Goal: Information Seeking & Learning: Learn about a topic

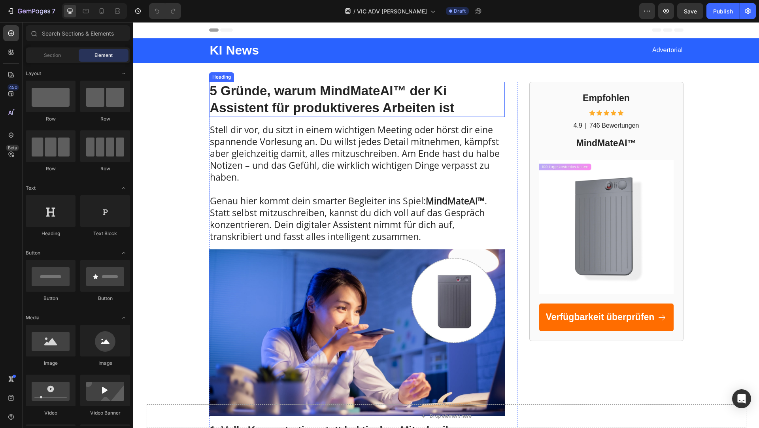
click at [253, 97] on h1 "5 Gründe, warum MindMateAI™ der Ki Assistent für produktiveres Arbeiten ist" at bounding box center [357, 100] width 296 height 36
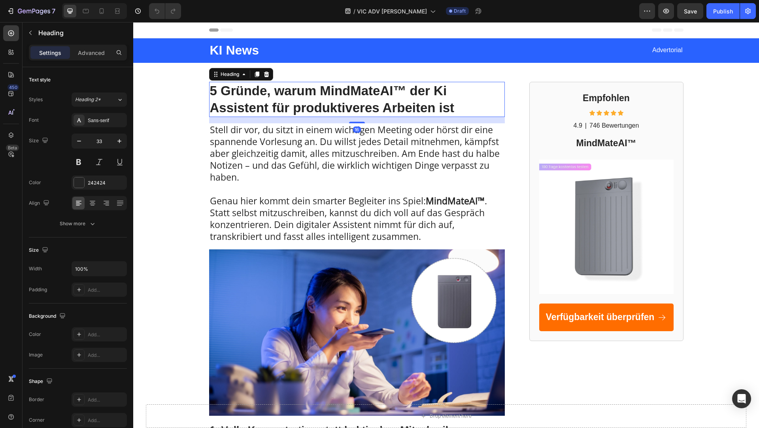
click at [253, 97] on h1 "5 Gründe, warum MindMateAI™ der Ki Assistent für produktiveres Arbeiten ist" at bounding box center [357, 100] width 296 height 36
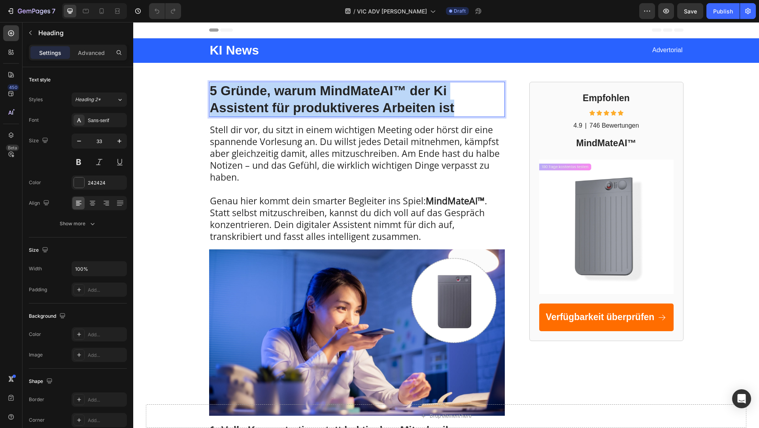
click at [253, 97] on p "5 Gründe, warum MindMateAI™ der Ki Assistent für produktiveres Arbeiten ist" at bounding box center [357, 100] width 294 height 34
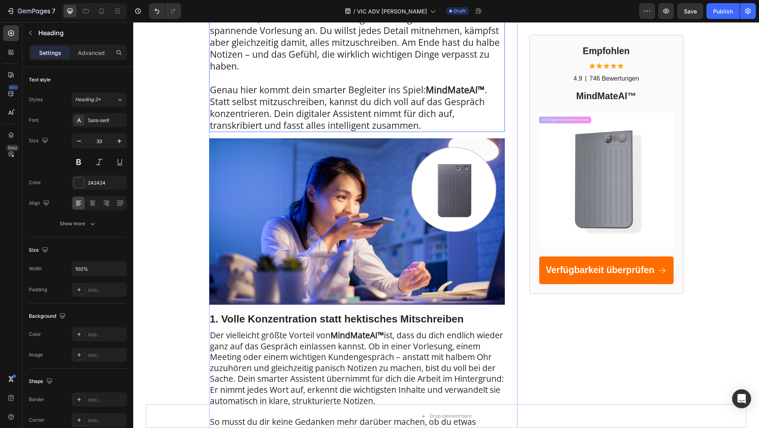
scroll to position [111, 0]
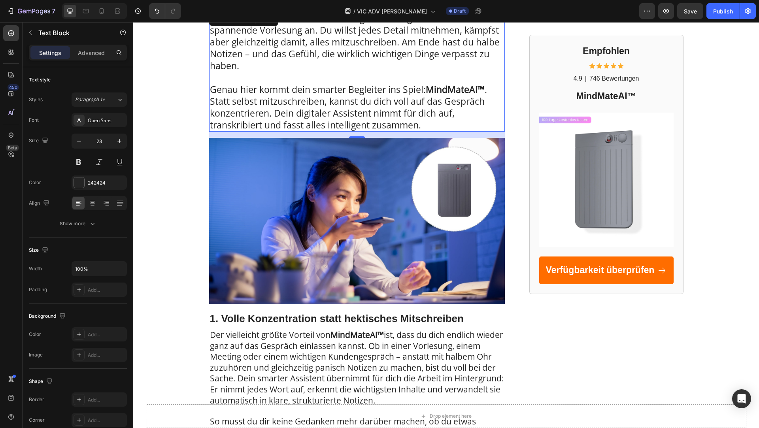
click at [293, 77] on p at bounding box center [357, 78] width 294 height 12
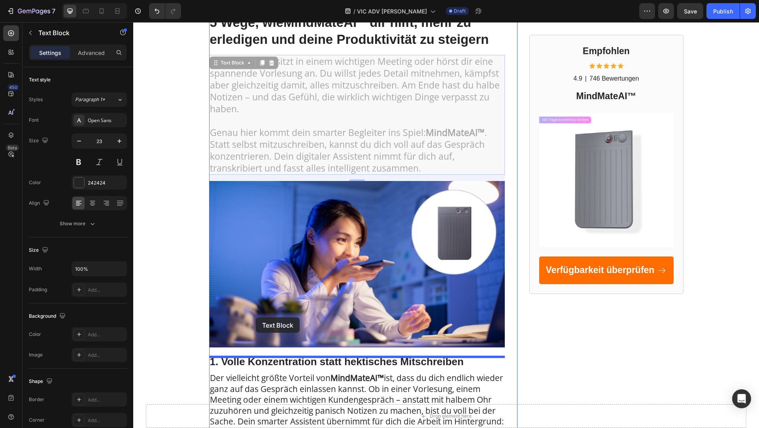
drag, startPoint x: 213, startPoint y: 69, endPoint x: 256, endPoint y: 318, distance: 252.8
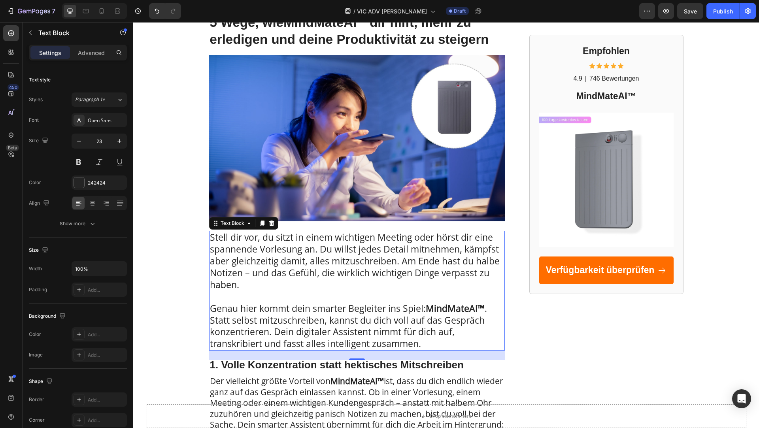
click at [352, 261] on p "Stell dir vor, du sitzt in einem wichtigen Meeting oder hörst dir eine spannend…" at bounding box center [357, 261] width 294 height 59
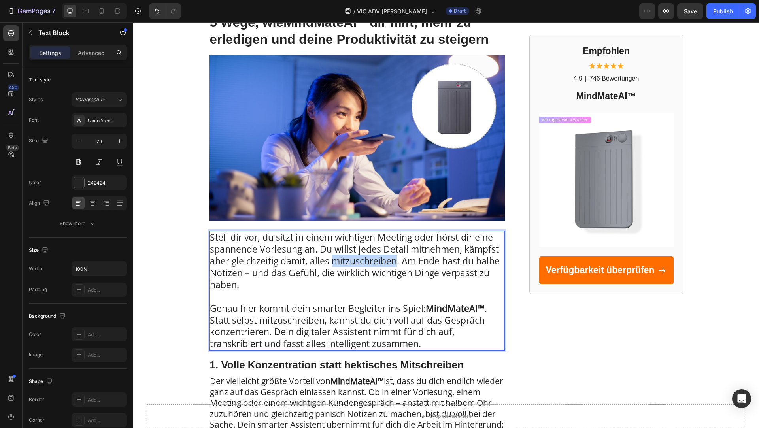
click at [352, 261] on p "Stell dir vor, du sitzt in einem wichtigen Meeting oder hörst dir eine spannend…" at bounding box center [357, 261] width 294 height 59
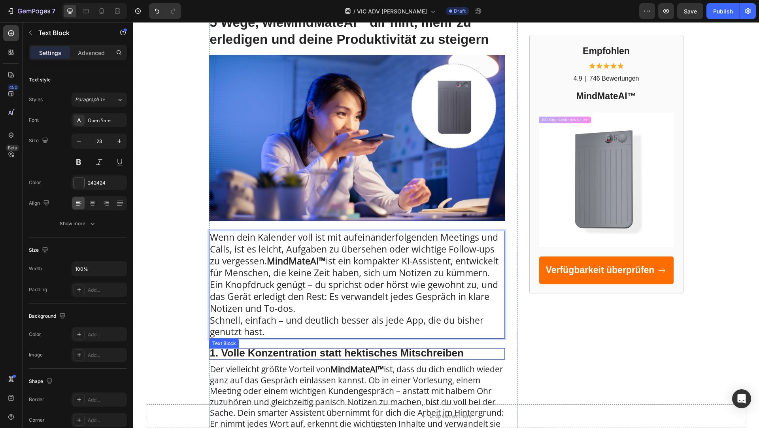
click at [258, 355] on strong "1. Volle Konzentration statt hektisches Mitschreiben" at bounding box center [337, 353] width 254 height 12
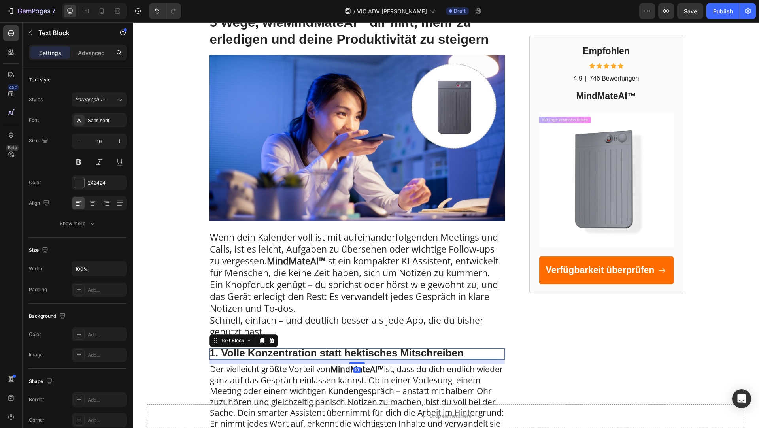
click at [258, 355] on strong "1. Volle Konzentration statt hektisches Mitschreiben" at bounding box center [337, 353] width 254 height 12
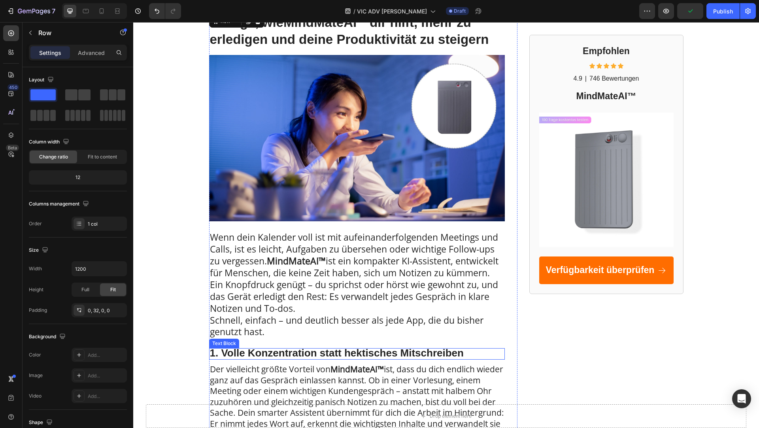
click at [445, 353] on strong "1. Volle Konzentration statt hektisches Mitschreiben" at bounding box center [337, 353] width 254 height 12
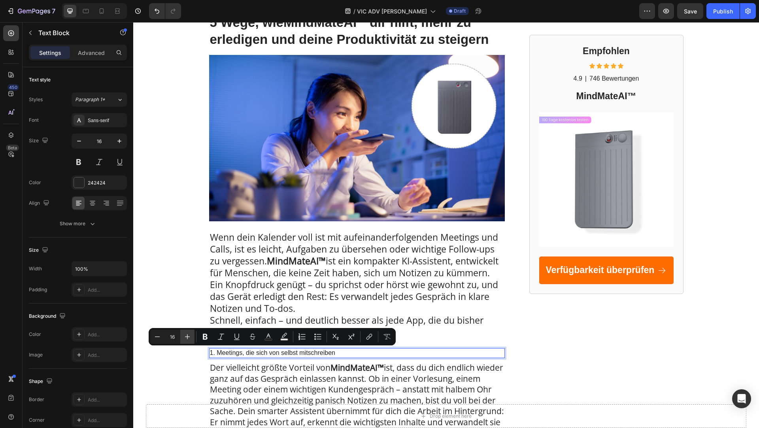
click at [193, 334] on button "Plus" at bounding box center [187, 337] width 14 height 14
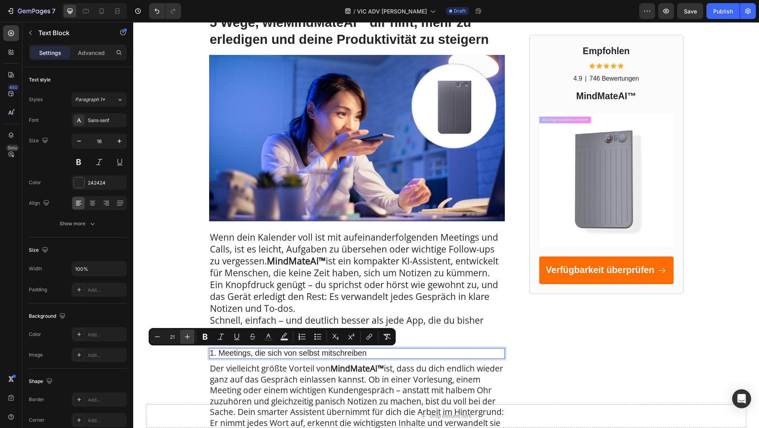
click at [193, 334] on button "Plus" at bounding box center [187, 337] width 14 height 14
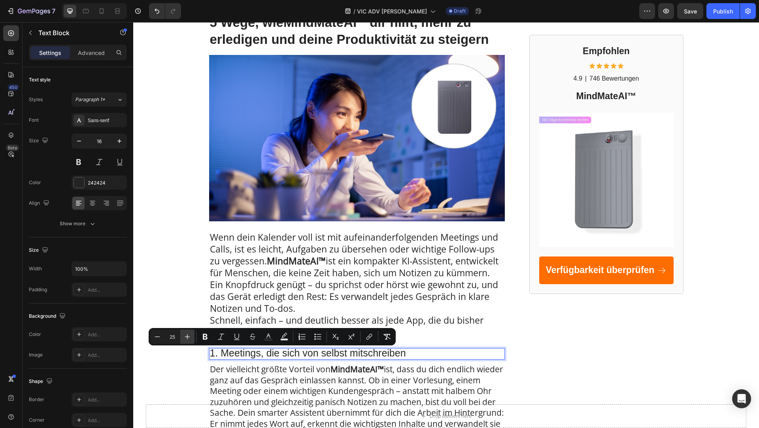
type input "26"
click at [204, 340] on icon "Editor contextual toolbar" at bounding box center [205, 337] width 5 height 6
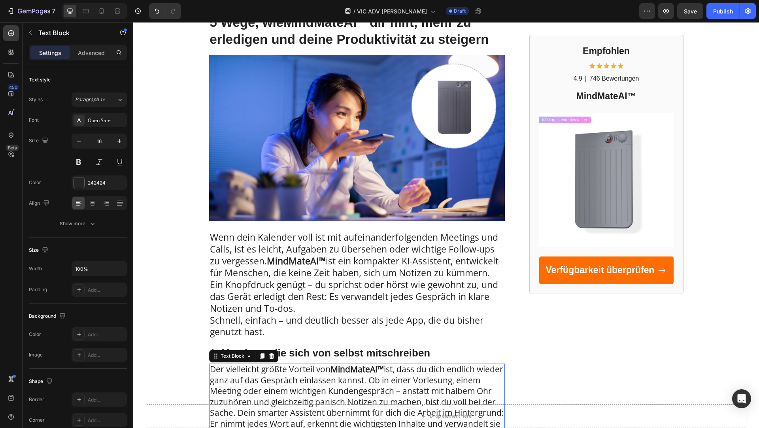
click at [268, 373] on span "Der vielleicht größte Vorteil von MindMateAI™ ist, dass du dich endlich wieder …" at bounding box center [357, 402] width 294 height 77
click at [302, 350] on strong "1. Meetings, die sich von selbst mitschreiben" at bounding box center [320, 353] width 221 height 12
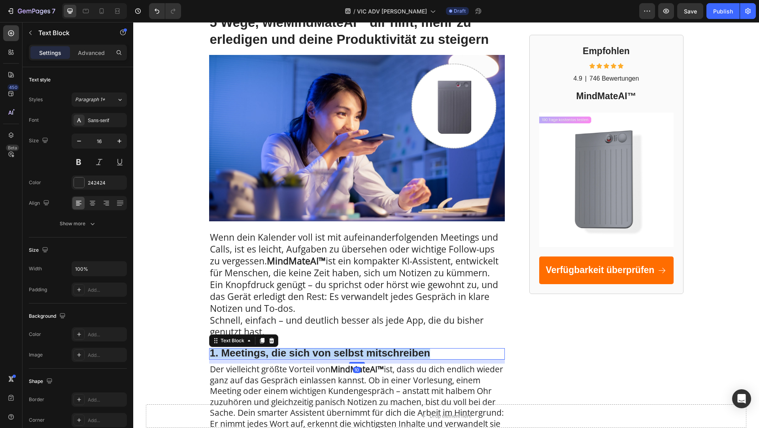
click at [302, 350] on strong "1. Meetings, die sich von selbst mitschreiben" at bounding box center [320, 353] width 221 height 12
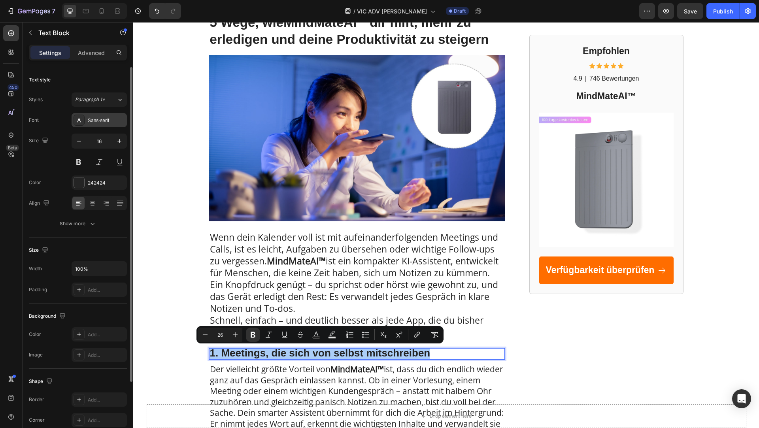
click at [100, 124] on div "Sans-serif" at bounding box center [99, 120] width 55 height 14
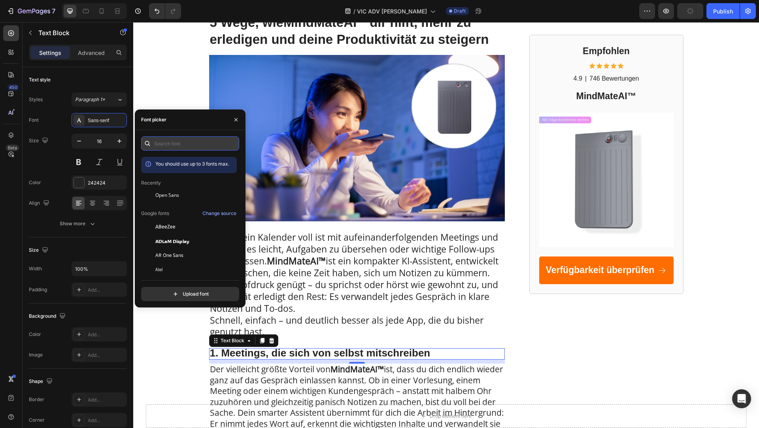
click at [158, 143] on input "text" at bounding box center [190, 143] width 98 height 14
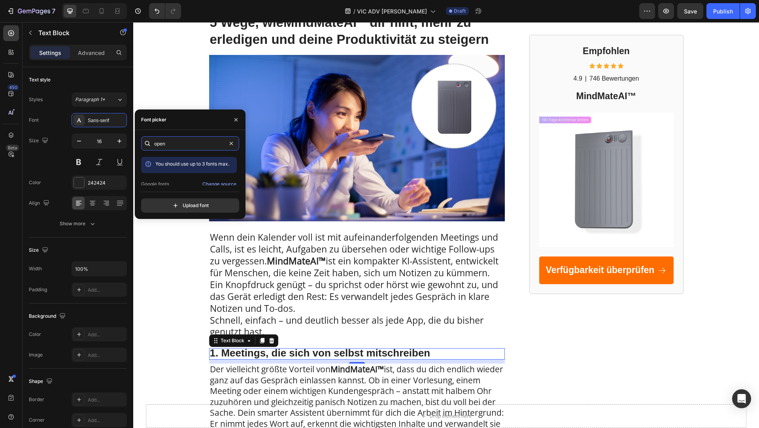
scroll to position [19, 0]
type input "open"
click at [175, 178] on span "Open Sans" at bounding box center [167, 178] width 24 height 7
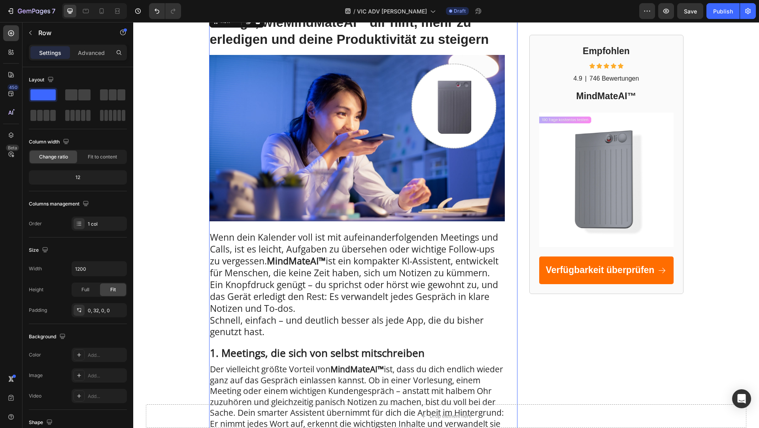
scroll to position [147, 0]
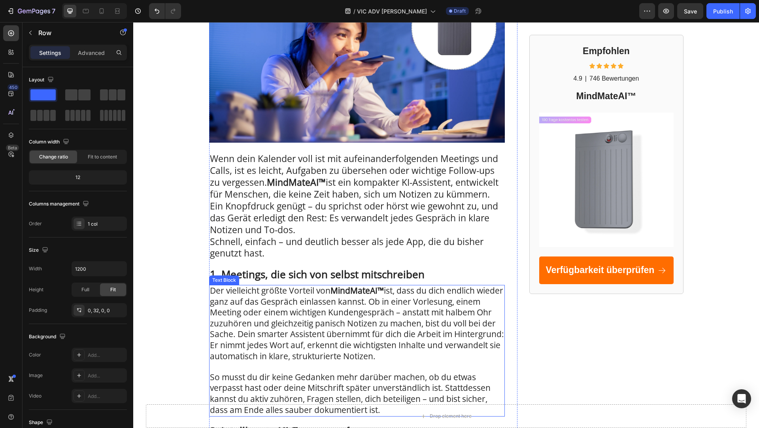
click at [289, 316] on span "Der vielleicht größte Vorteil von MindMateAI™ ist, dass du dich endlich wieder …" at bounding box center [357, 323] width 294 height 77
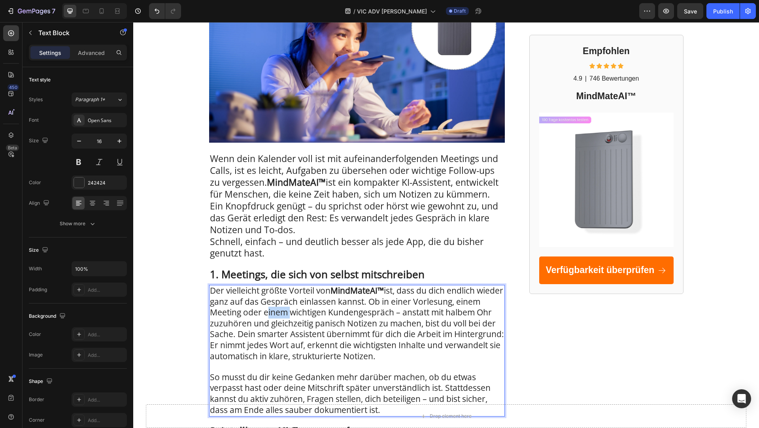
click at [289, 316] on span "Der vielleicht größte Vorteil von MindMateAI™ ist, dass du dich endlich wieder …" at bounding box center [357, 323] width 294 height 77
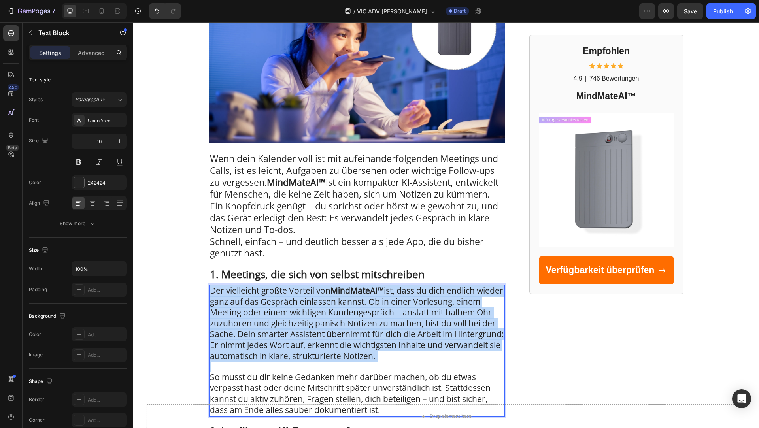
click at [289, 316] on span "Der vielleicht größte Vorteil von MindMateAI™ ist, dass du dich endlich wieder …" at bounding box center [357, 323] width 294 height 77
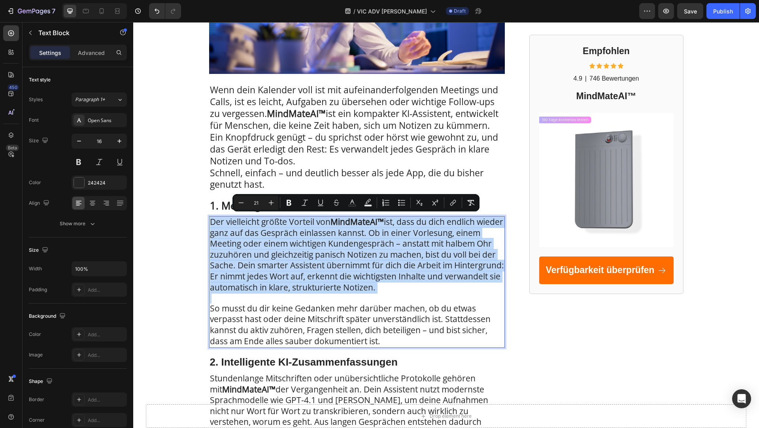
scroll to position [217, 0]
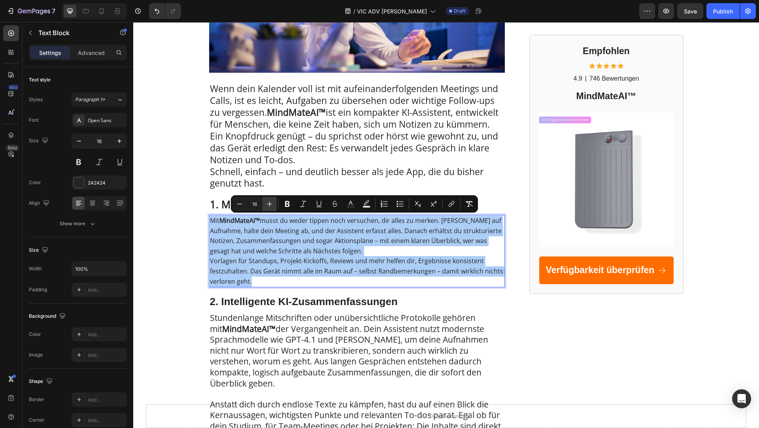
click at [270, 204] on icon "Editor contextual toolbar" at bounding box center [269, 204] width 5 height 5
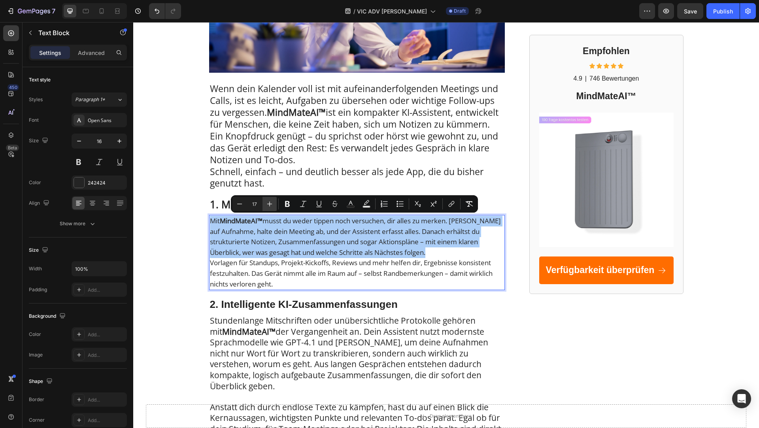
click at [270, 204] on icon "Editor contextual toolbar" at bounding box center [269, 204] width 5 height 5
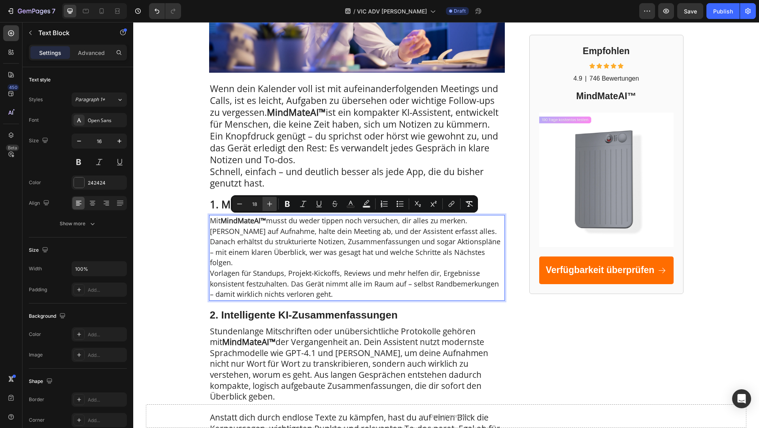
click at [270, 204] on icon "Editor contextual toolbar" at bounding box center [269, 204] width 5 height 5
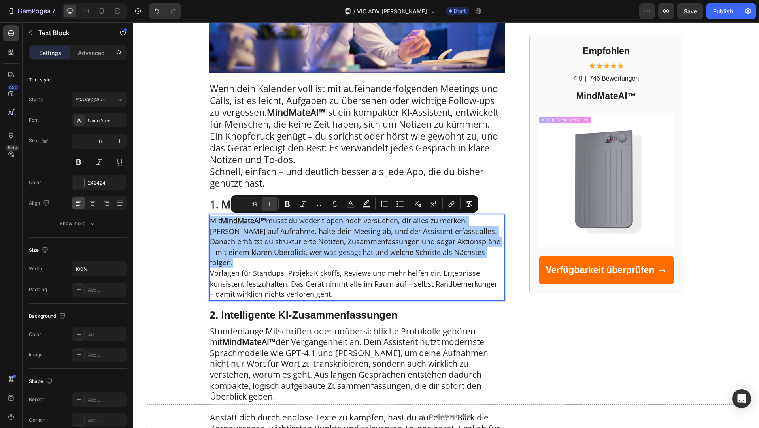
click at [270, 204] on icon "Editor contextual toolbar" at bounding box center [269, 204] width 5 height 5
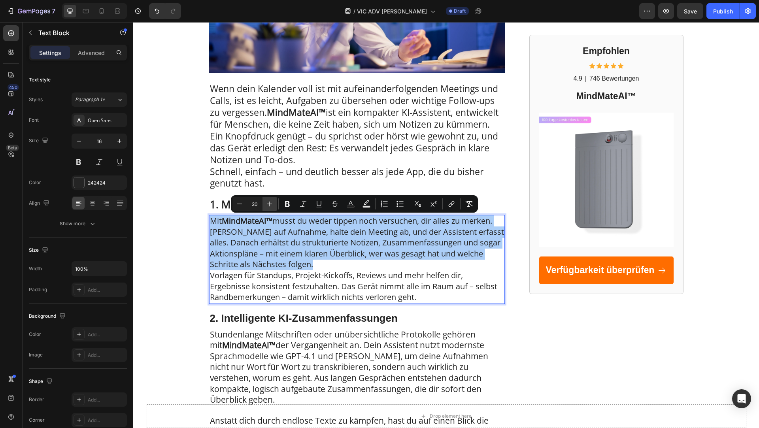
click at [270, 204] on icon "Editor contextual toolbar" at bounding box center [269, 204] width 5 height 5
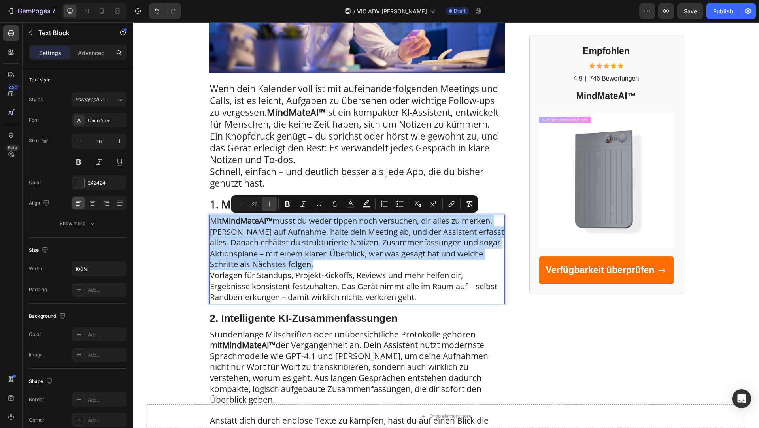
type input "21"
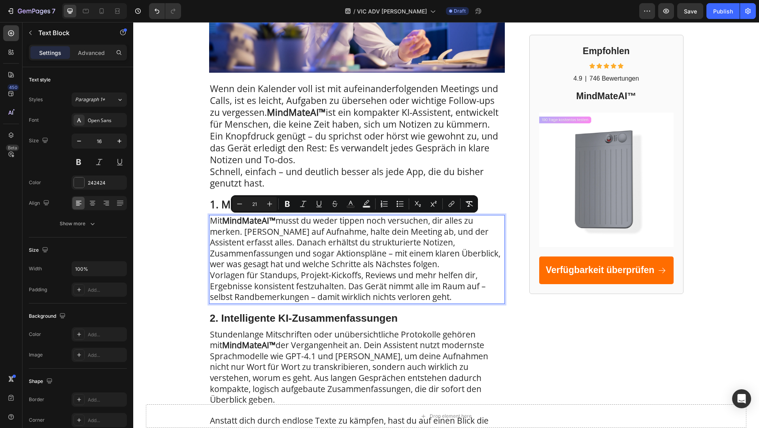
click at [485, 267] on p "Mit MindMateAI™ musst du weder tippen noch versuchen, dir alles zu merken. [PER…" at bounding box center [357, 243] width 294 height 55
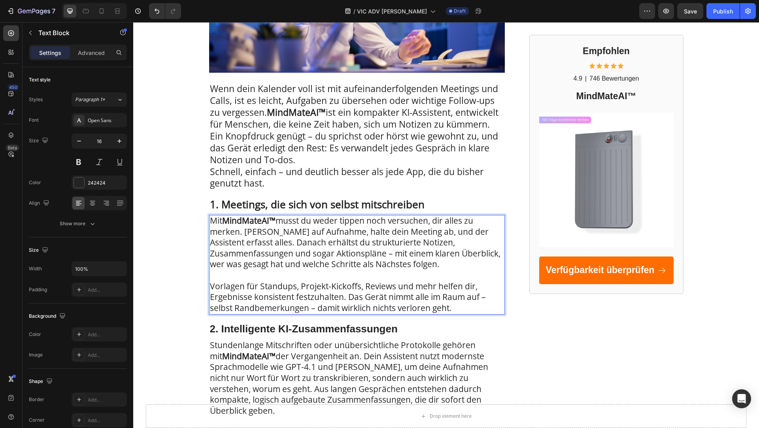
click at [470, 269] on p "Mit MindMateAI™ musst du weder tippen noch versuchen, dir alles zu merken. [PER…" at bounding box center [357, 243] width 294 height 55
click at [277, 331] on strong "2. Intelligente KI-Zusammenfassungen" at bounding box center [304, 328] width 188 height 12
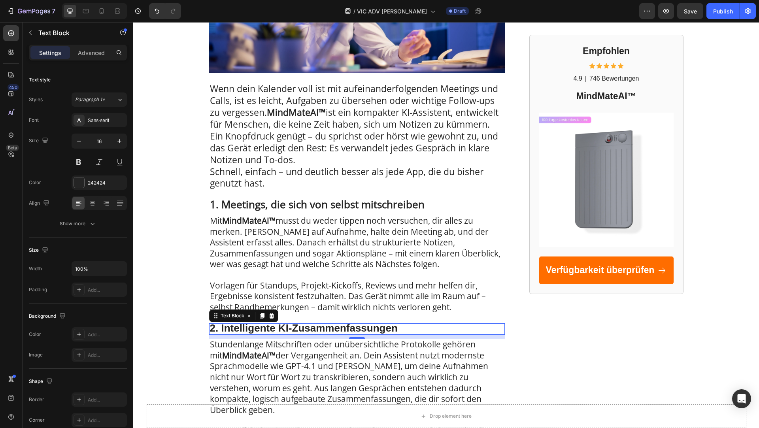
click at [277, 331] on strong "2. Intelligente KI-Zusammenfassungen" at bounding box center [304, 328] width 188 height 12
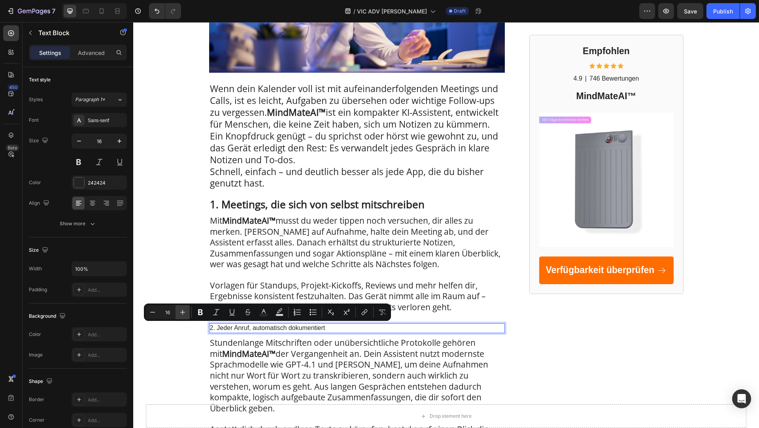
click at [181, 316] on icon "Editor contextual toolbar" at bounding box center [183, 312] width 8 height 8
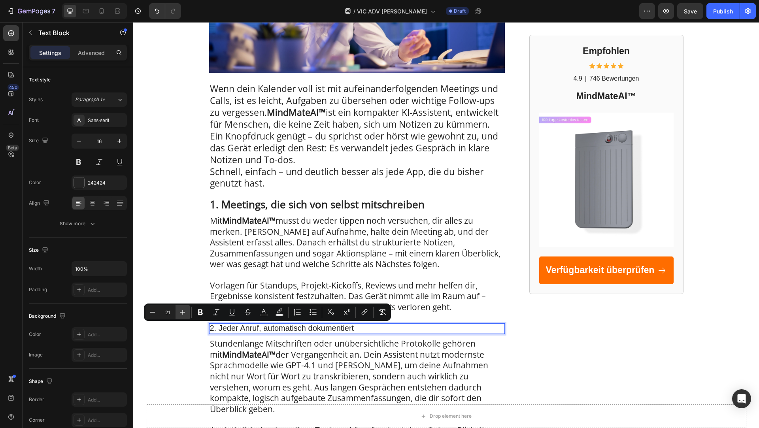
click at [181, 316] on icon "Editor contextual toolbar" at bounding box center [183, 312] width 8 height 8
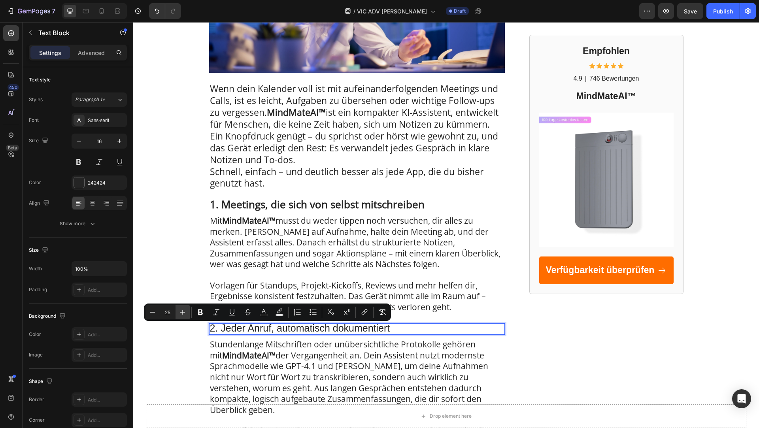
type input "26"
click at [202, 312] on icon "Editor contextual toolbar" at bounding box center [200, 313] width 5 height 6
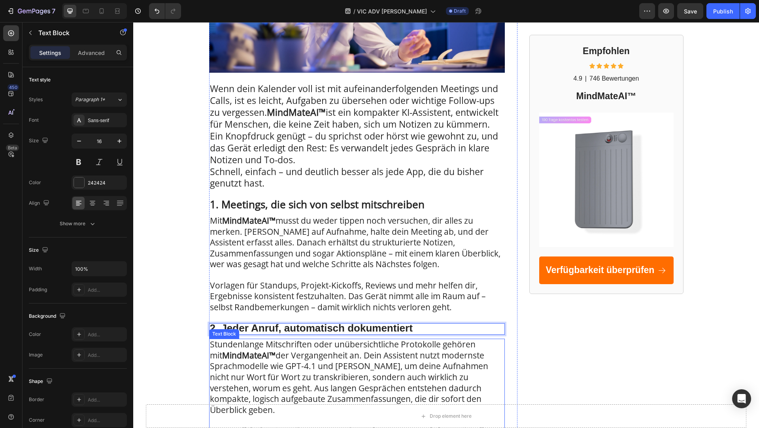
click at [236, 339] on span "Stundenlange Mitschriften oder unübersichtliche Protokolle gehören mit MindMate…" at bounding box center [349, 377] width 278 height 77
click at [348, 328] on strong "2. Jeder Anruf, automatisch dokumentiert" at bounding box center [311, 328] width 203 height 12
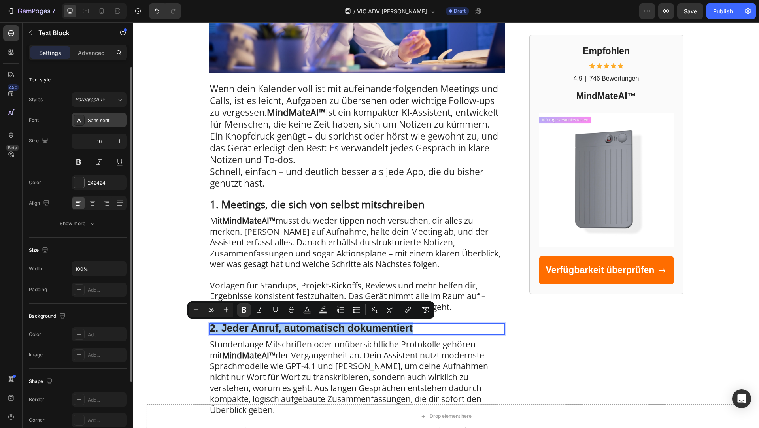
click at [91, 121] on div "Sans-serif" at bounding box center [106, 120] width 37 height 7
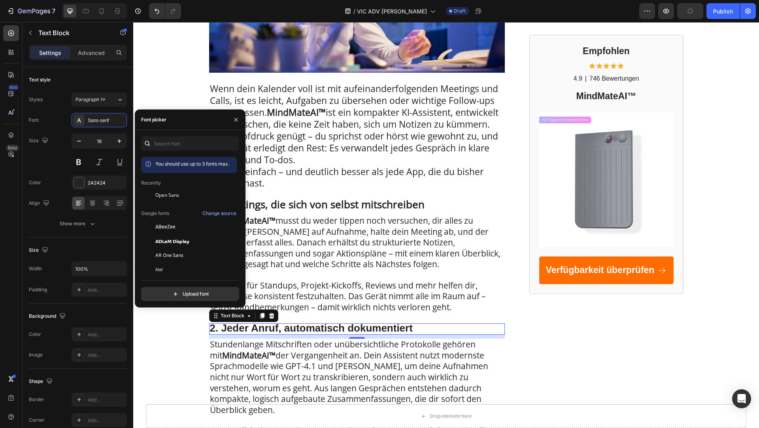
click at [180, 153] on div "You should use up to 3 fonts max. Recently Open Sans Google fonts Change source…" at bounding box center [190, 218] width 98 height 165
click at [180, 148] on input "text" at bounding box center [190, 143] width 98 height 14
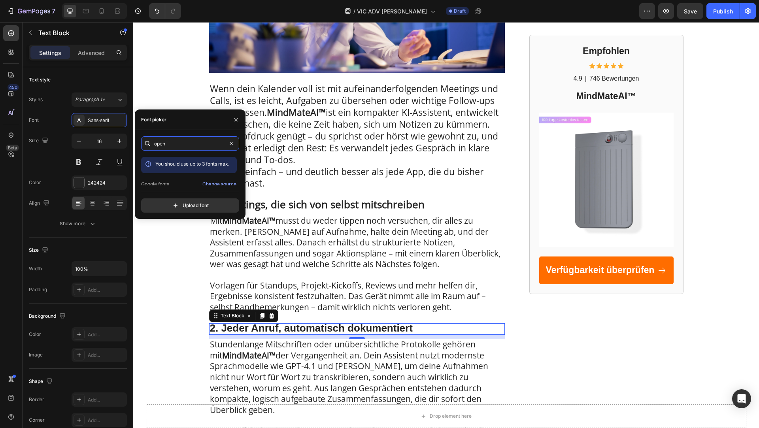
scroll to position [19, 0]
type input "open"
click at [179, 182] on div "Open Sans" at bounding box center [189, 179] width 96 height 14
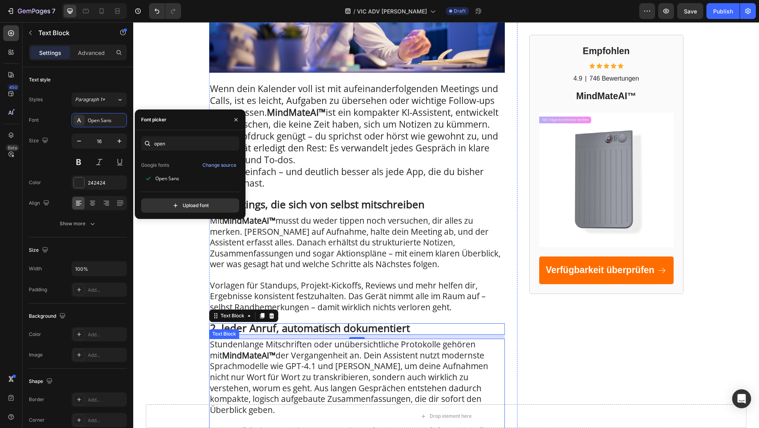
click at [299, 355] on span "Stundenlange Mitschriften oder unübersichtliche Protokolle gehören mit MindMate…" at bounding box center [349, 377] width 278 height 77
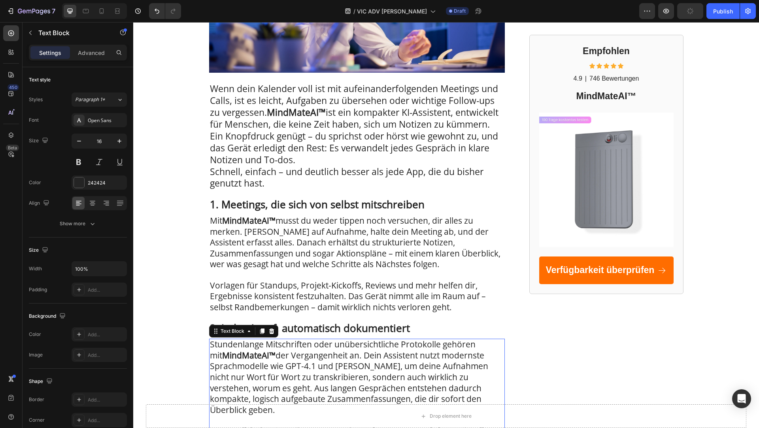
click at [366, 370] on span "Stundenlange Mitschriften oder unübersichtliche Protokolle gehören mit MindMate…" at bounding box center [349, 377] width 278 height 77
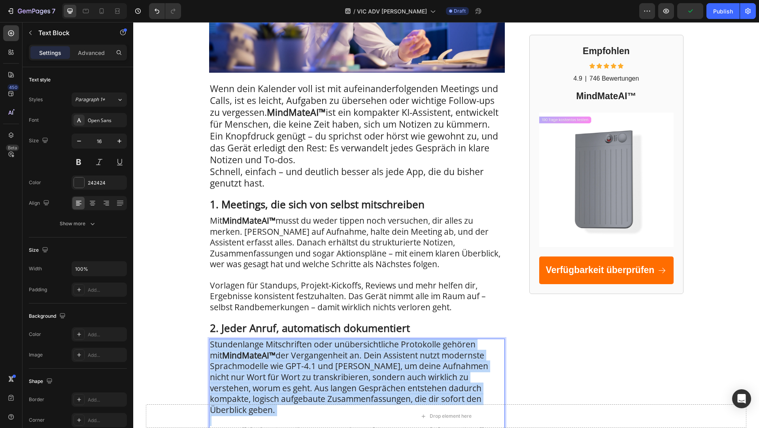
click at [366, 370] on span "Stundenlange Mitschriften oder unübersichtliche Protokolle gehören mit MindMate…" at bounding box center [349, 377] width 278 height 77
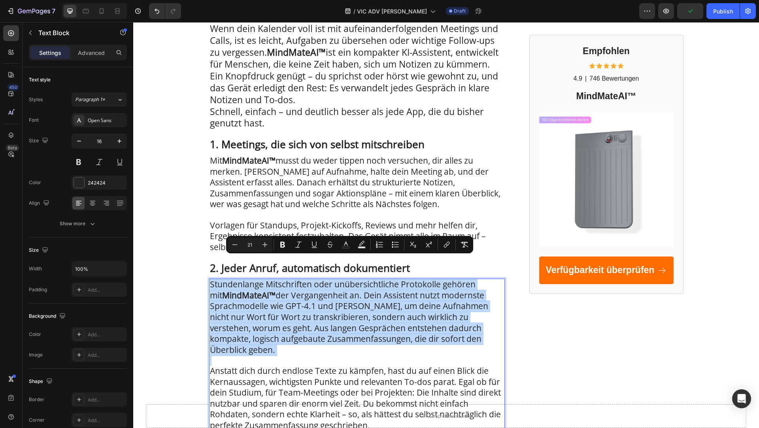
scroll to position [305, 0]
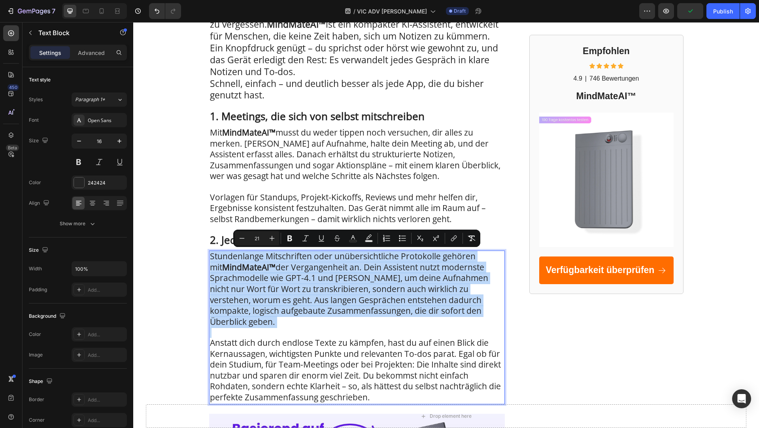
type input "16"
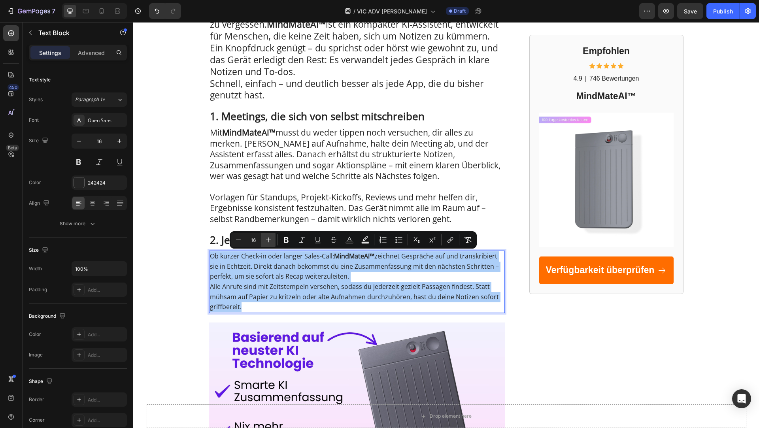
click at [265, 239] on icon "Editor contextual toolbar" at bounding box center [269, 240] width 8 height 8
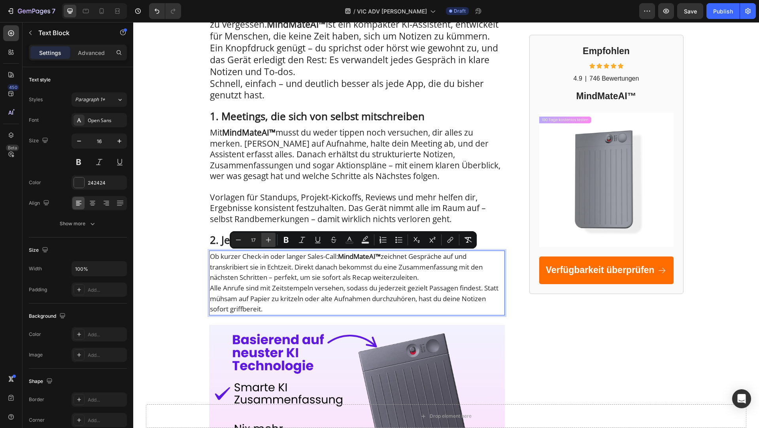
click at [265, 239] on icon "Editor contextual toolbar" at bounding box center [269, 240] width 8 height 8
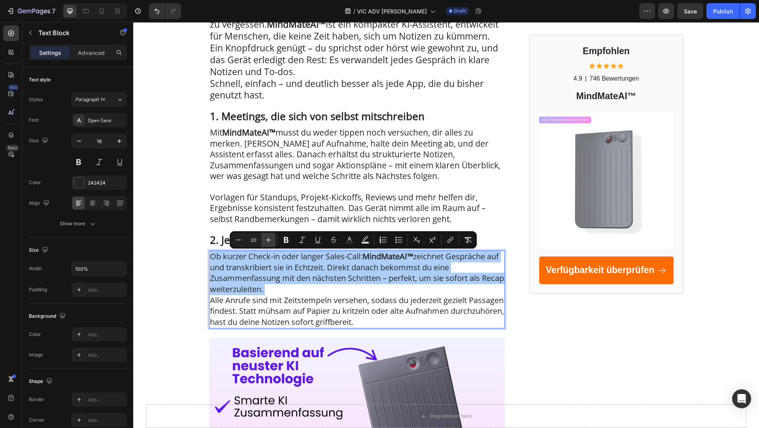
click at [265, 239] on icon "Editor contextual toolbar" at bounding box center [269, 240] width 8 height 8
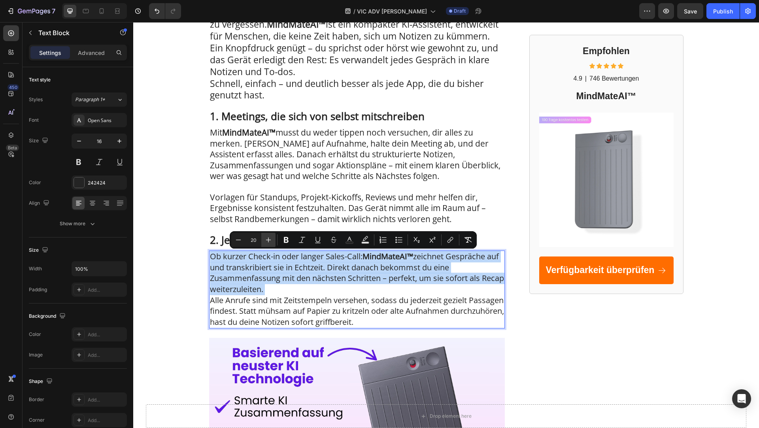
type input "21"
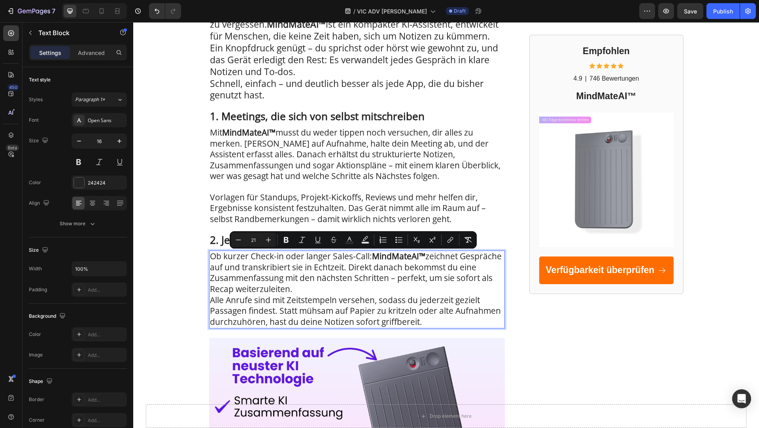
click at [287, 265] on span "Ob kurzer Check-in oder langer Sales-Call: MindMateAI™ zeichnet Gespräche auf u…" at bounding box center [356, 273] width 292 height 44
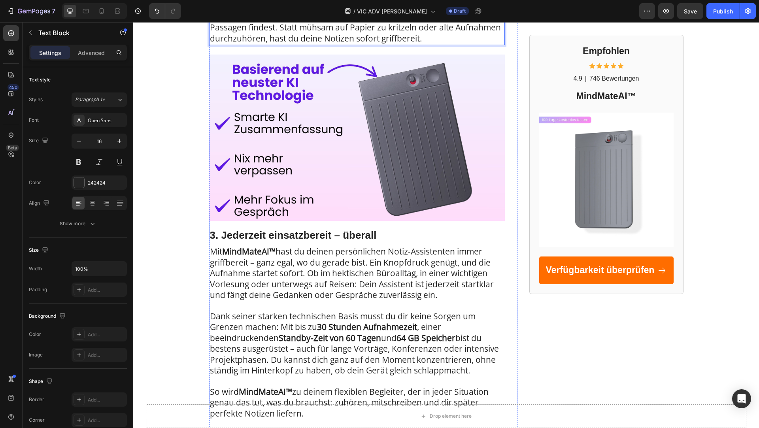
scroll to position [603, 0]
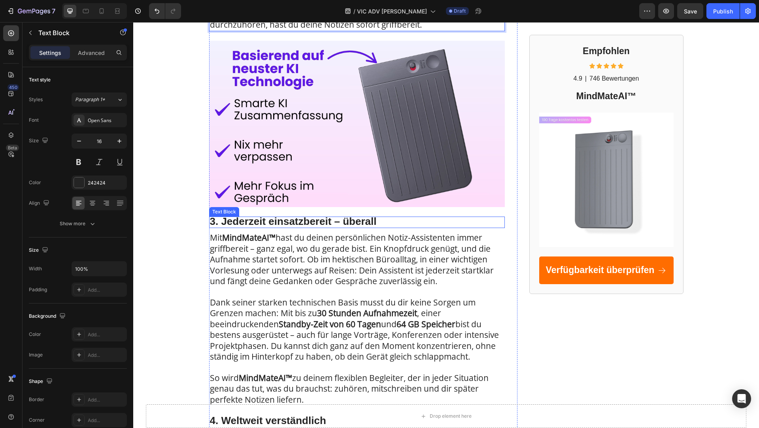
click at [247, 225] on strong "3. Jederzeit einsatzbereit – überall" at bounding box center [293, 221] width 167 height 12
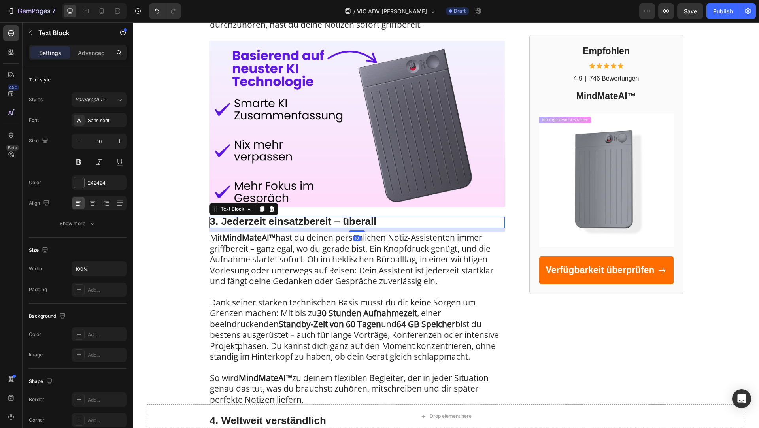
click at [247, 225] on strong "3. Jederzeit einsatzbereit – überall" at bounding box center [293, 221] width 167 height 12
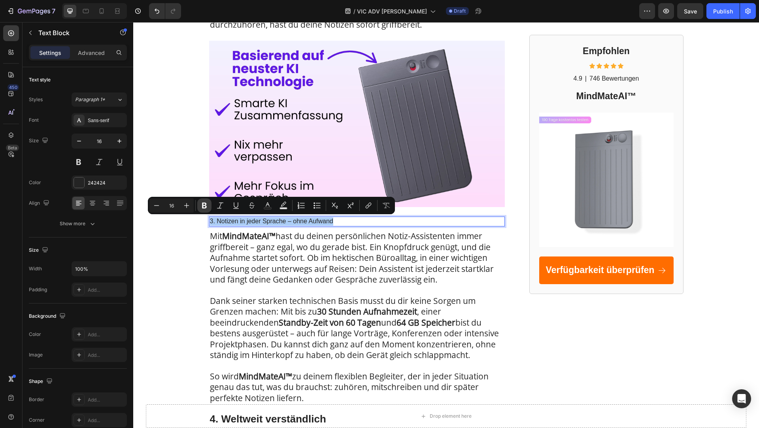
click at [202, 209] on icon "Editor contextual toolbar" at bounding box center [204, 206] width 8 height 8
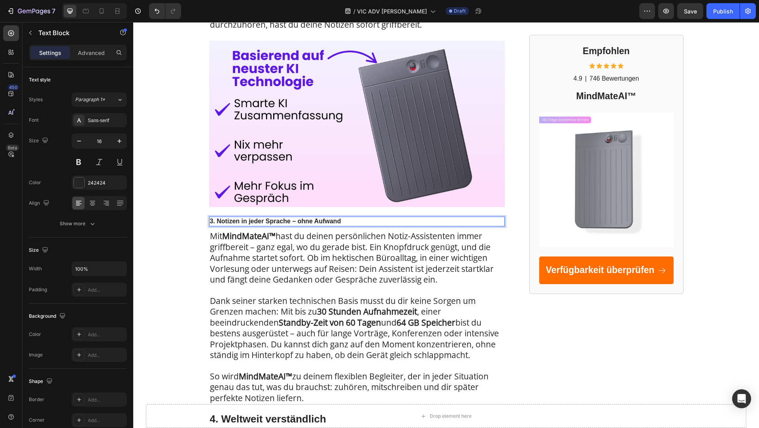
click at [238, 223] on strong "3. Notizen in jeder Sprache – ohne Aufwand" at bounding box center [275, 221] width 131 height 7
click at [347, 221] on p "3. Notizen in jeder Sprache – ohne Aufwand" at bounding box center [357, 221] width 294 height 8
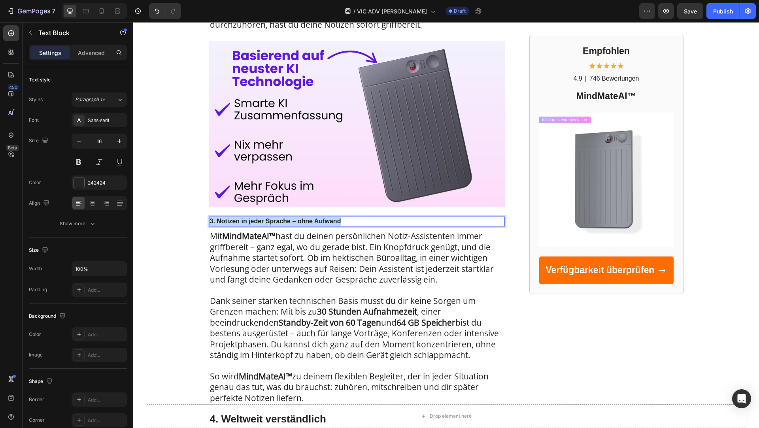
click at [347, 221] on p "3. Notizen in jeder Sprache – ohne Aufwand" at bounding box center [357, 221] width 294 height 8
click at [264, 218] on strong "3. Notizen in jeder Sprache – ohne Aufwand" at bounding box center [275, 221] width 131 height 7
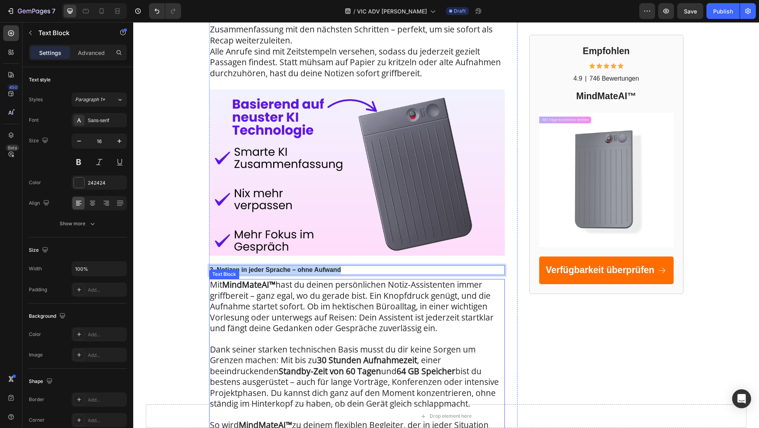
scroll to position [548, 0]
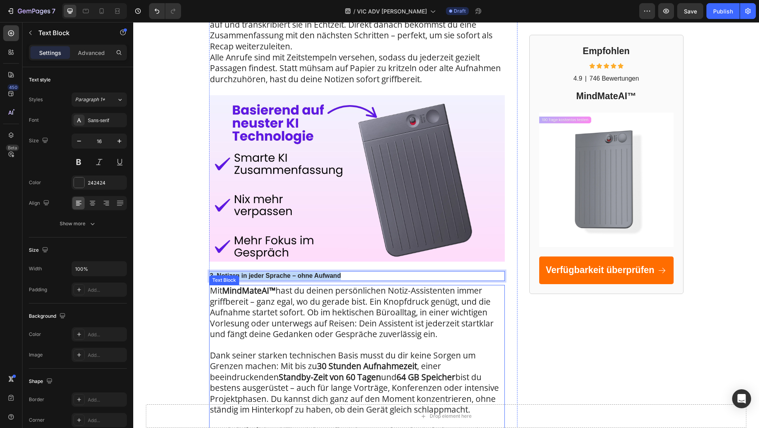
click at [359, 296] on span "Mit MindMateAI™ hast du deinen persönlichen Notiz-Assistenten immer griffbereit…" at bounding box center [352, 312] width 284 height 55
click at [334, 274] on strong "3. Notizen in jeder Sprache – ohne Aufwand" at bounding box center [275, 275] width 131 height 7
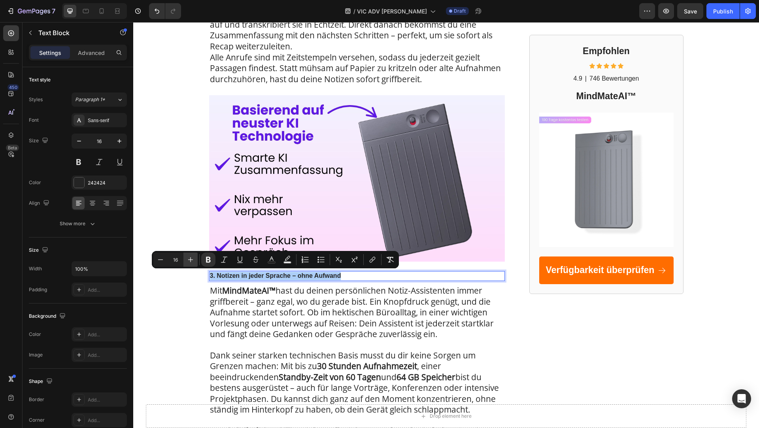
click at [189, 259] on icon "Editor contextual toolbar" at bounding box center [190, 259] width 5 height 5
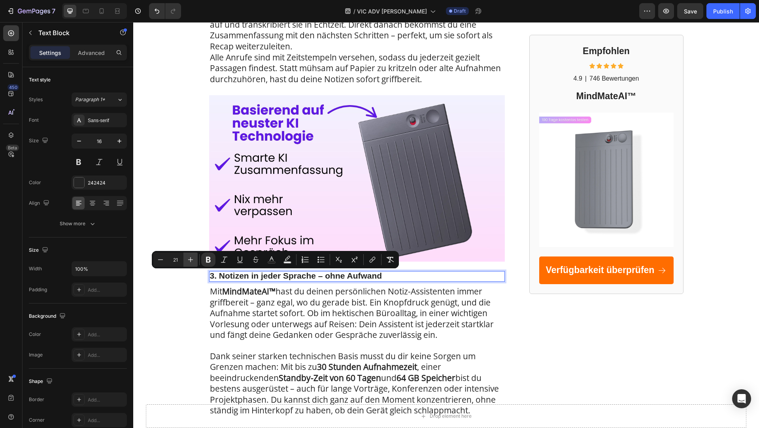
click at [189, 259] on icon "Editor contextual toolbar" at bounding box center [190, 259] width 5 height 5
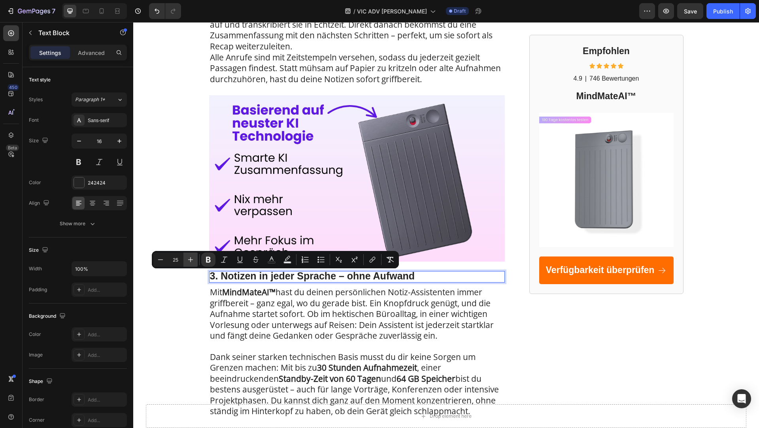
type input "26"
click at [101, 120] on div "Sans-serif" at bounding box center [106, 120] width 37 height 7
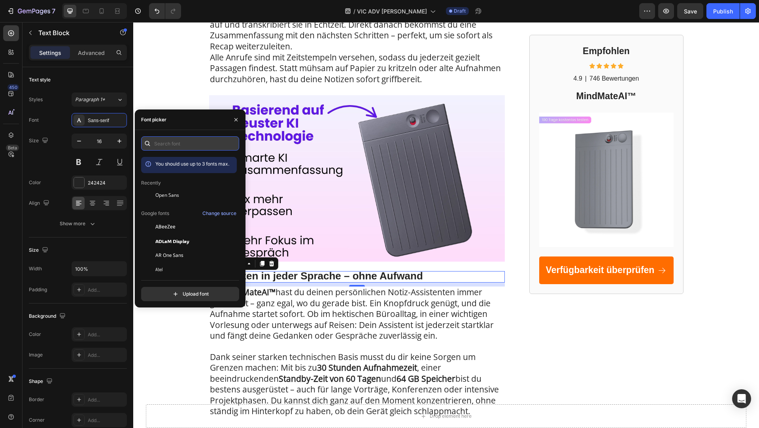
click at [162, 139] on input "text" at bounding box center [190, 143] width 98 height 14
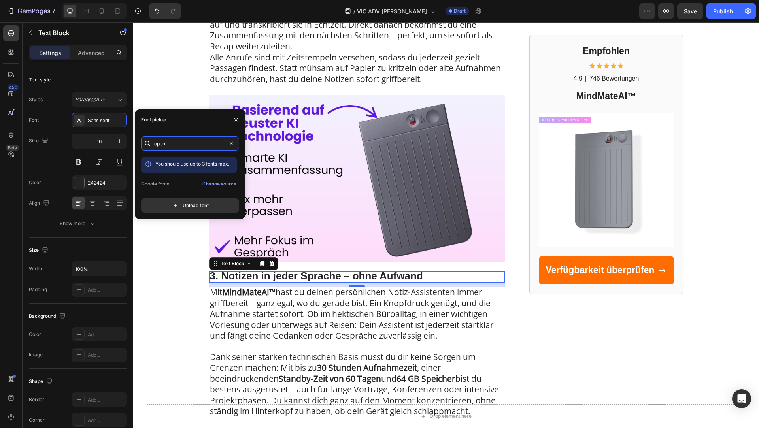
scroll to position [19, 0]
type input "open"
click at [175, 180] on span "Open Sans" at bounding box center [167, 178] width 24 height 7
click at [266, 306] on span "Mit MindMateAI™ hast du deinen persönlichen Notiz-Assistenten immer griffbereit…" at bounding box center [352, 314] width 284 height 55
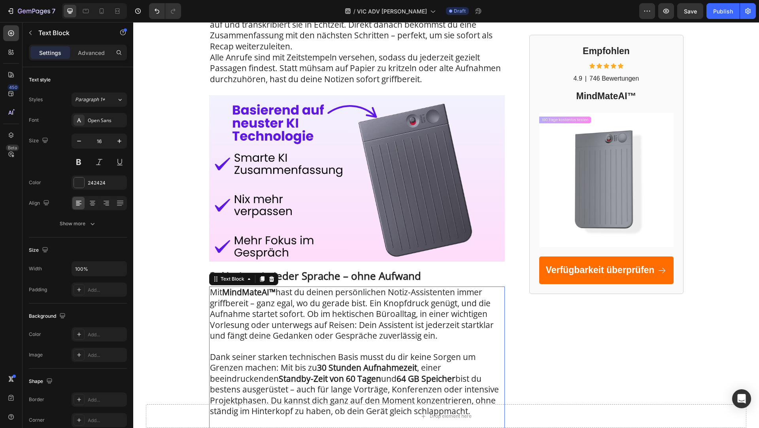
scroll to position [573, 0]
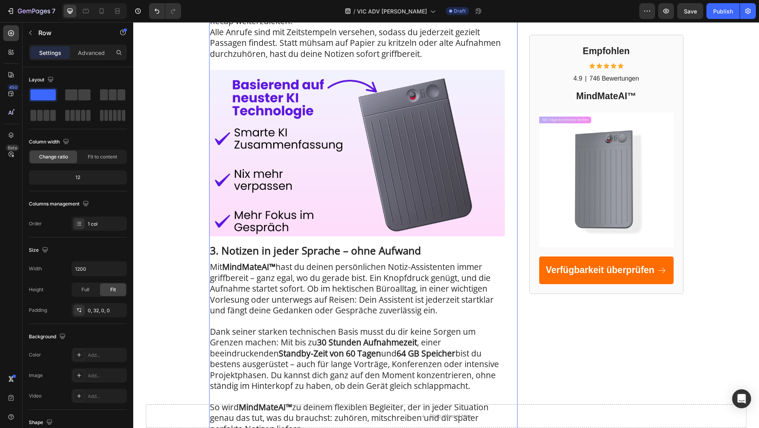
click at [297, 244] on div "5 Wege, wie MindMateAI™ dir hilft, mehr zu erledigen und deine Produktivität zu…" at bounding box center [357, 265] width 296 height 1512
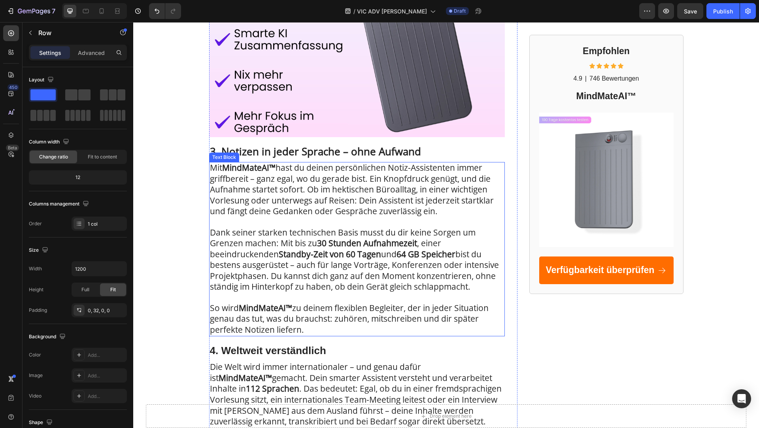
scroll to position [687, 0]
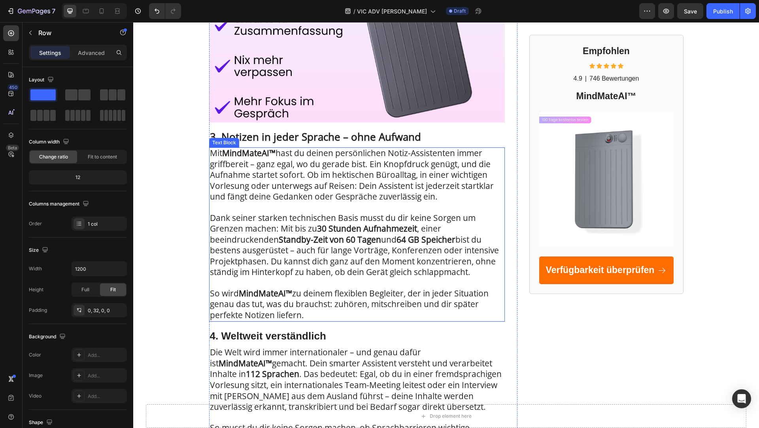
click at [285, 239] on strong "Standby-Zeit von 60 Tagen" at bounding box center [330, 239] width 102 height 11
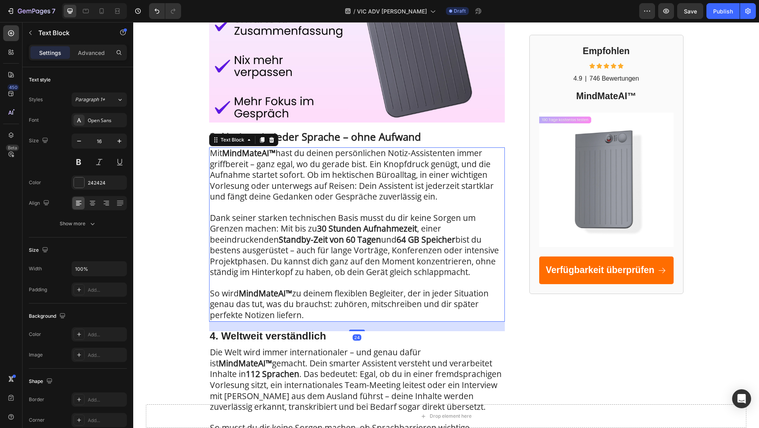
click at [285, 239] on strong "Standby-Zeit von 60 Tagen" at bounding box center [330, 239] width 102 height 11
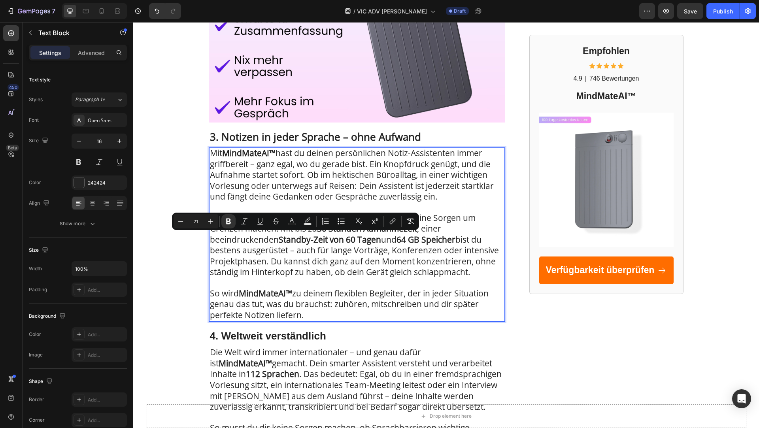
click at [324, 199] on span "Mit MindMateAI™ hast du deinen persönlichen Notiz-Assistenten immer griffbereit…" at bounding box center [352, 174] width 284 height 55
